Goal: Browse casually

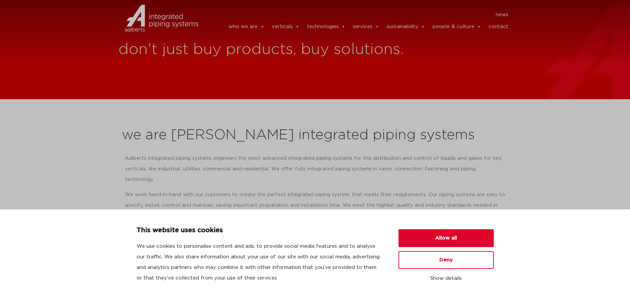
click at [448, 199] on p "We work hand-in-hand with our customers to create the perfect integrated piping…" at bounding box center [315, 205] width 380 height 32
click at [485, 240] on button "Allow all" at bounding box center [445, 238] width 95 height 18
